Goal: Task Accomplishment & Management: Manage account settings

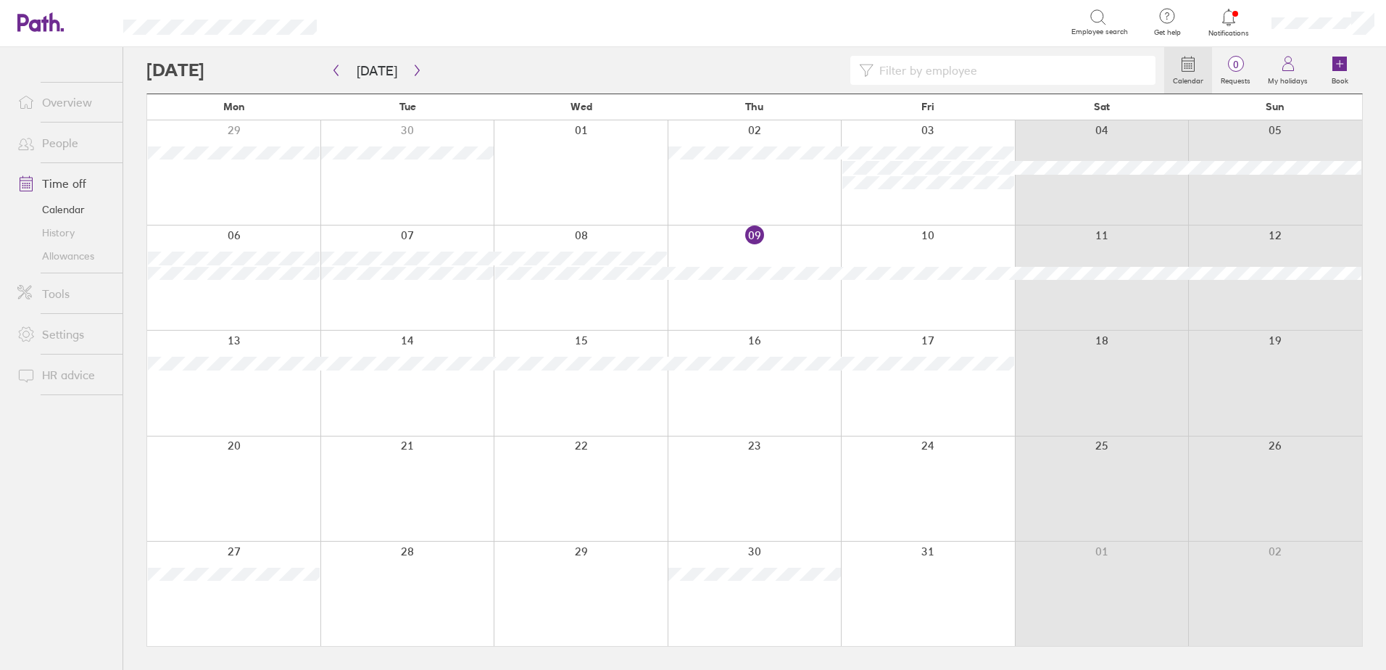
click at [1231, 13] on icon at bounding box center [1228, 17] width 17 height 17
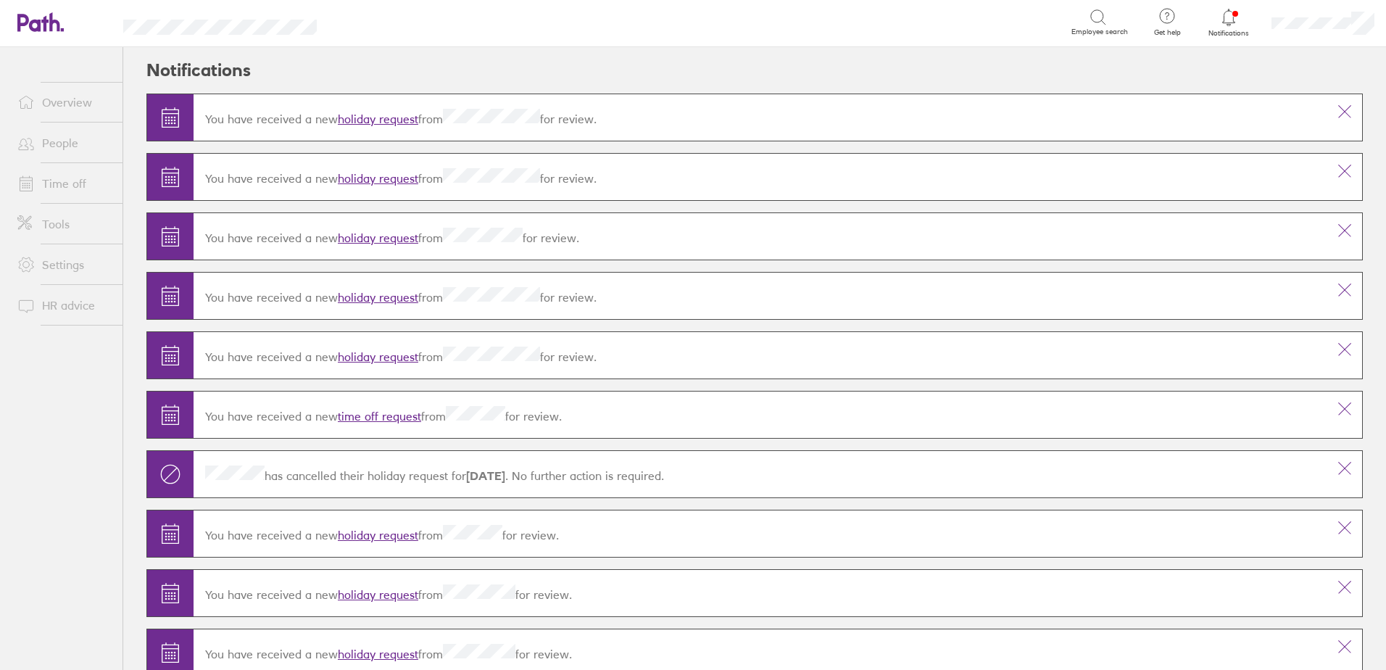
click at [384, 114] on link "holiday request" at bounding box center [378, 119] width 80 height 14
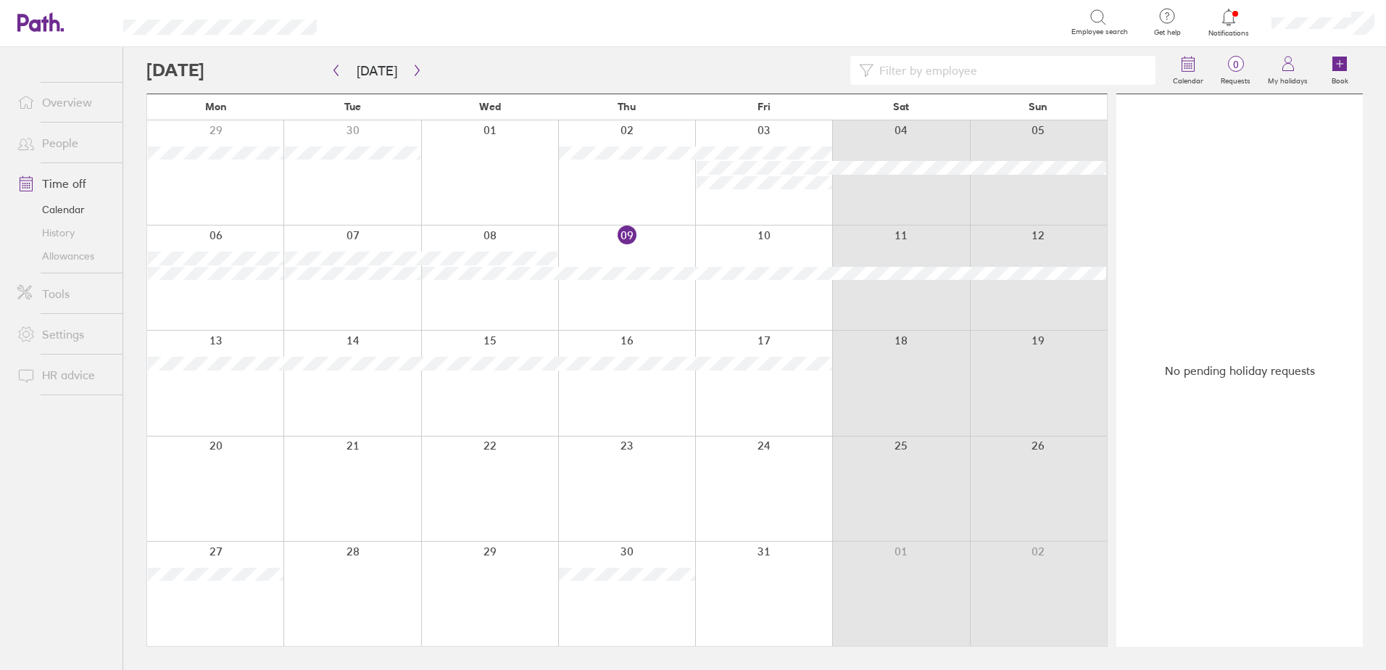
click at [1224, 27] on div at bounding box center [1229, 17] width 47 height 20
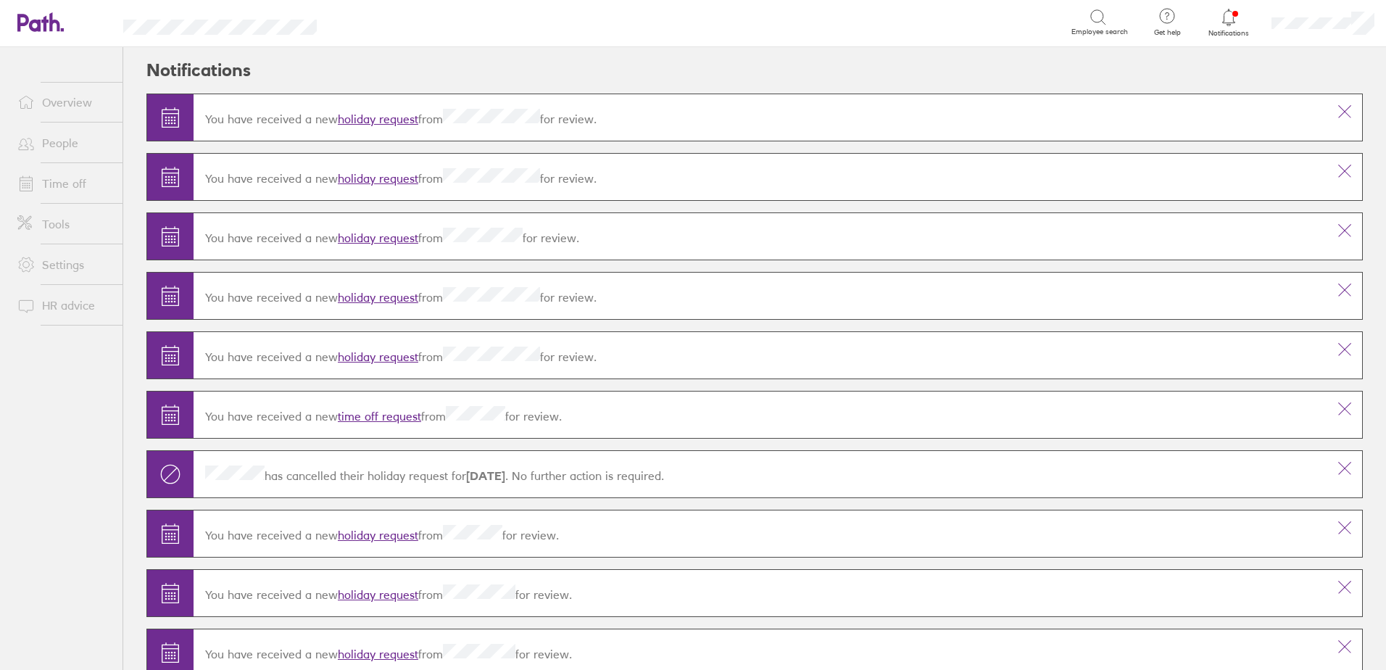
click at [399, 181] on link "holiday request" at bounding box center [378, 178] width 80 height 14
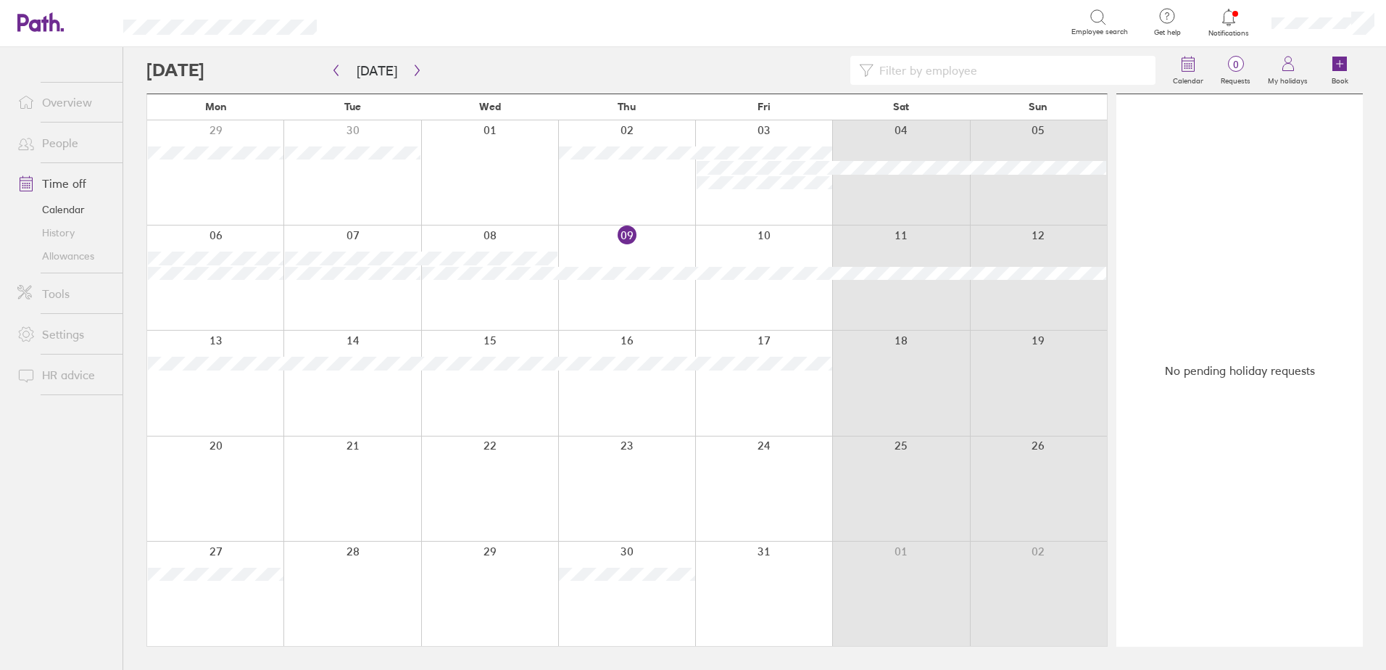
click at [1241, 14] on div at bounding box center [1229, 17] width 47 height 20
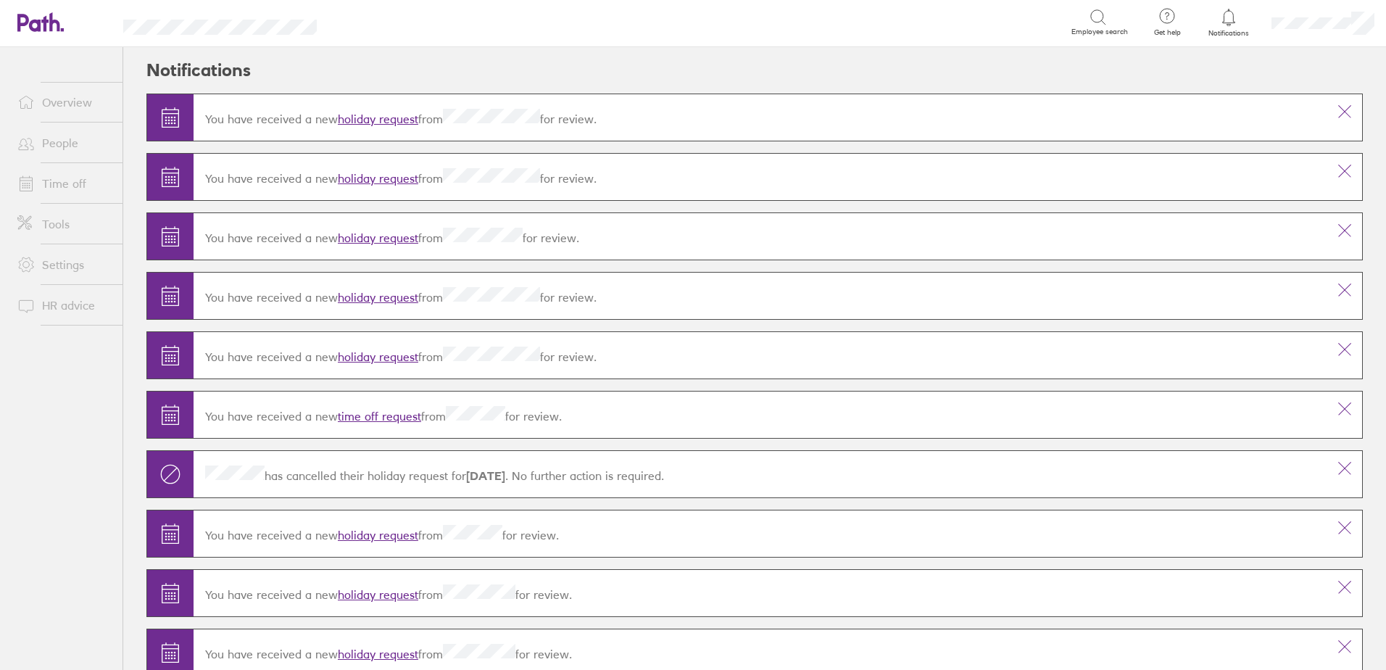
click at [369, 241] on link "holiday request" at bounding box center [378, 238] width 80 height 14
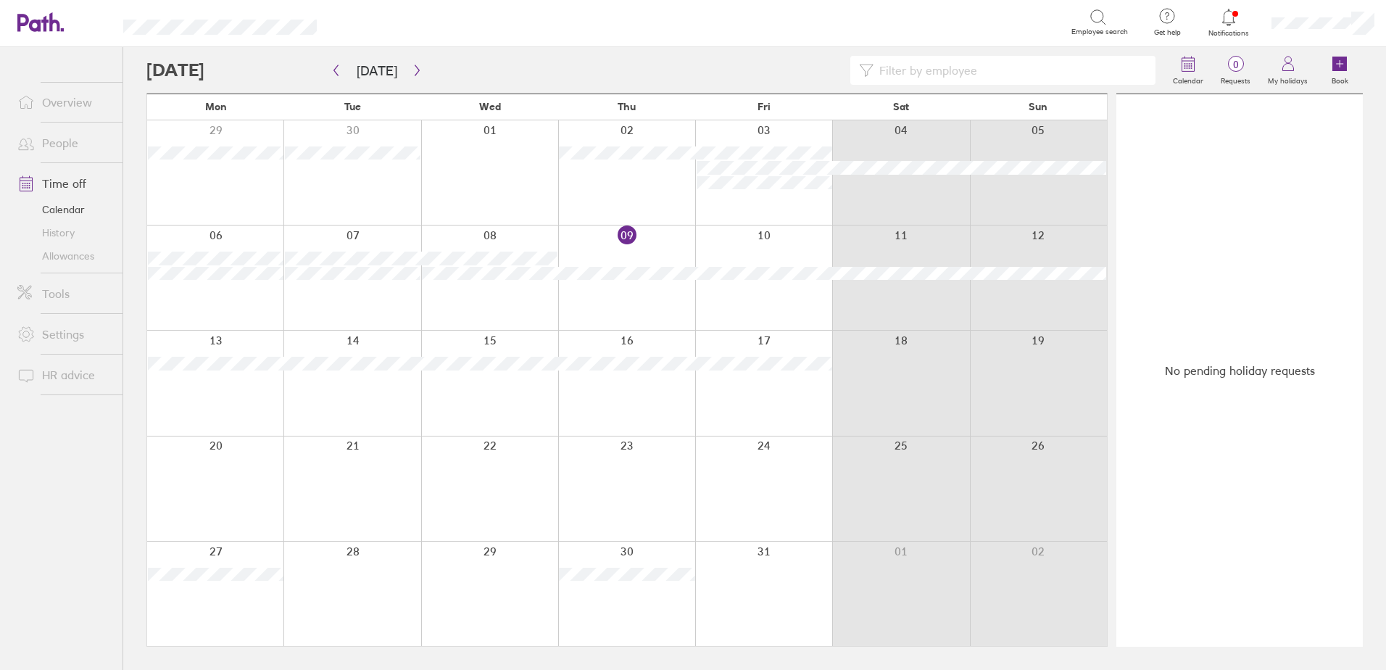
click at [1235, 14] on icon at bounding box center [1228, 17] width 17 height 17
